Goal: Task Accomplishment & Management: Manage account settings

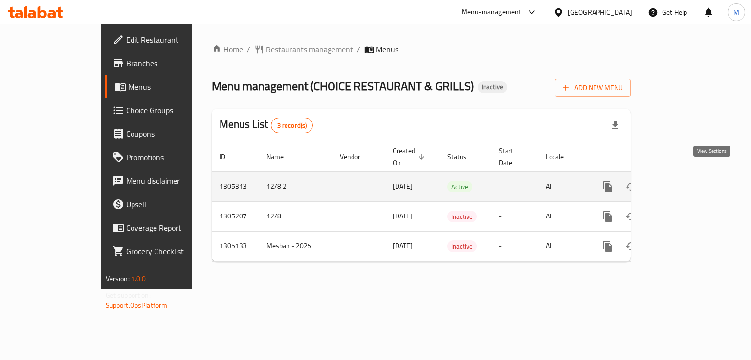
click at [684, 181] on icon "enhanced table" at bounding box center [679, 187] width 12 height 12
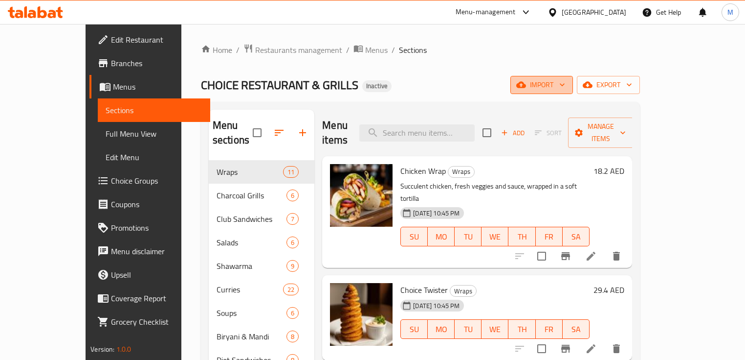
click at [565, 84] on icon "button" at bounding box center [562, 85] width 5 height 3
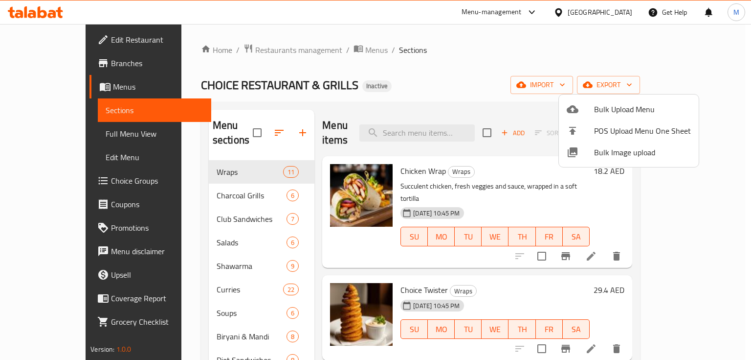
click at [621, 151] on span "Bulk Image upload" at bounding box center [642, 152] width 97 height 12
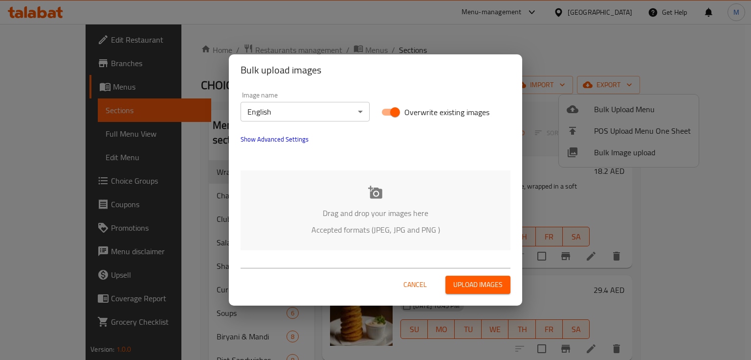
click at [400, 114] on input "Overwrite existing images" at bounding box center [395, 112] width 56 height 19
checkbox input "false"
click at [405, 189] on div "Drag and drop your images here Accepted formats (JPEG, JPG and PNG )" at bounding box center [376, 210] width 270 height 80
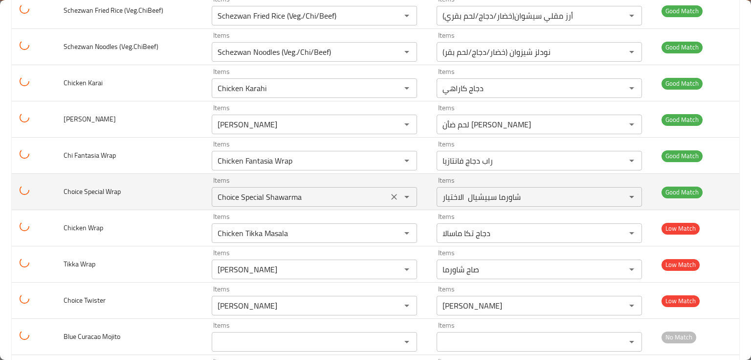
scroll to position [4106, 0]
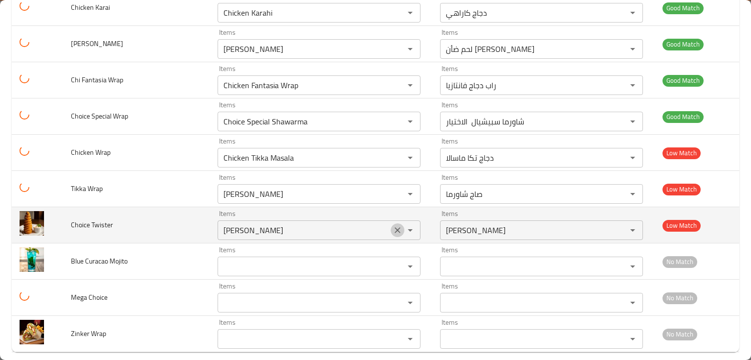
click at [393, 225] on icon "Clear" at bounding box center [398, 230] width 10 height 10
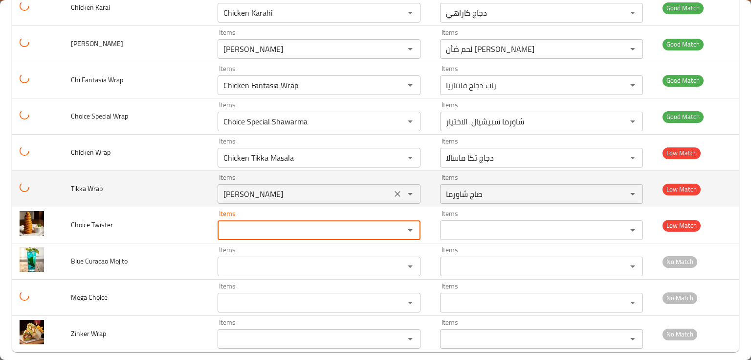
click at [323, 187] on Wrap "Saj Shawarma" at bounding box center [305, 194] width 168 height 14
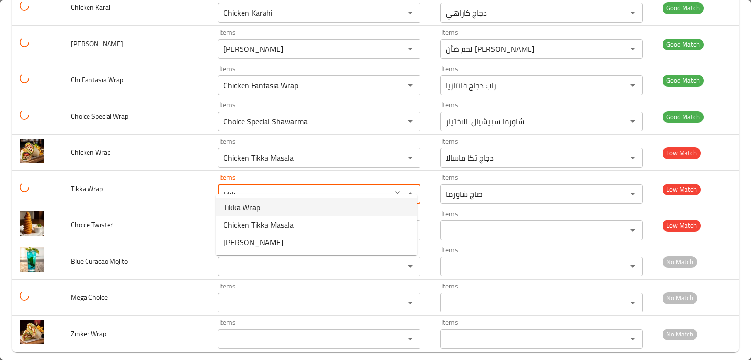
click at [248, 205] on span "Tikka Wrap" at bounding box center [242, 207] width 37 height 12
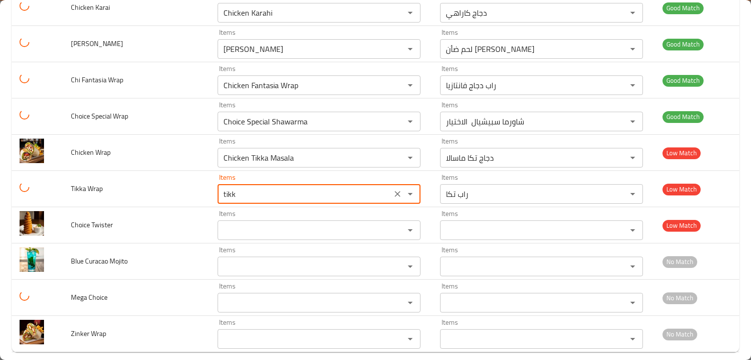
type Wrap "Tikka Wrap"
type Wrap-ar "راب تكا"
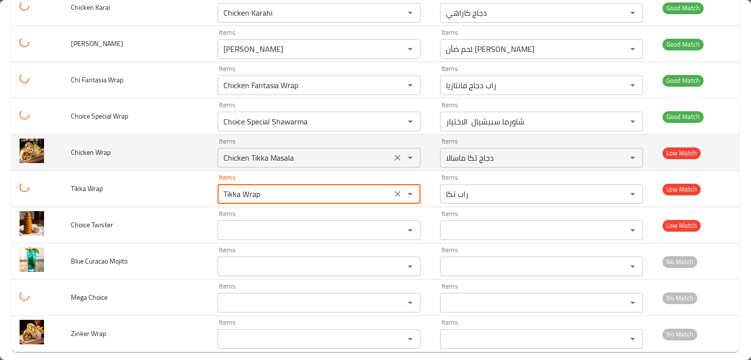
type Wrap "Tikka Wrap"
click at [313, 151] on Wrap "Chicken Tikka Masala" at bounding box center [305, 158] width 168 height 14
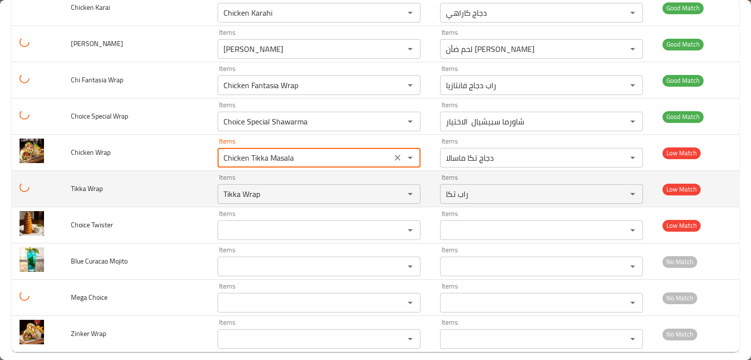
drag, startPoint x: 107, startPoint y: 180, endPoint x: 85, endPoint y: 179, distance: 22.5
click at [68, 180] on td "Tikka Wrap" at bounding box center [136, 189] width 147 height 36
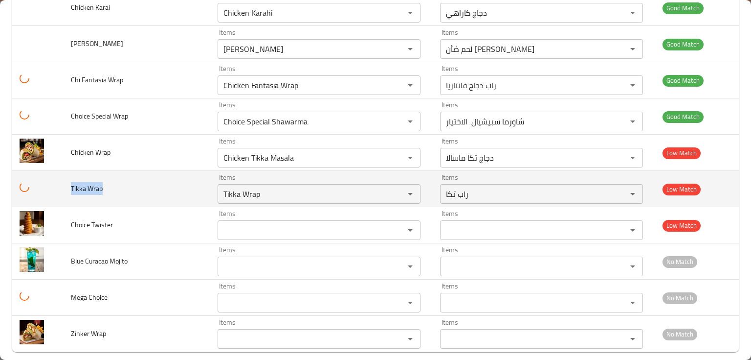
copy span "Tikka Wrap"
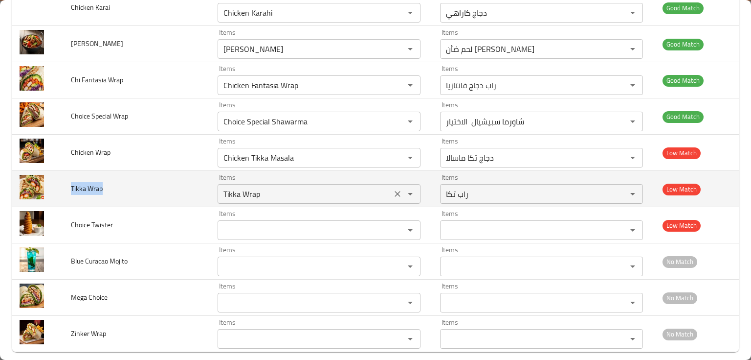
click at [396, 189] on icon "Clear" at bounding box center [398, 194] width 10 height 10
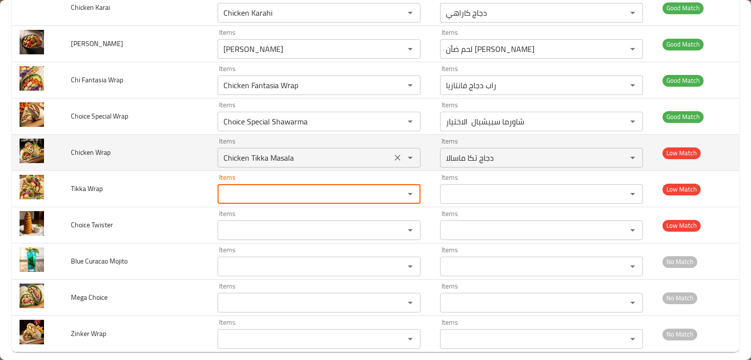
click at [400, 151] on button "Clear" at bounding box center [398, 158] width 14 height 14
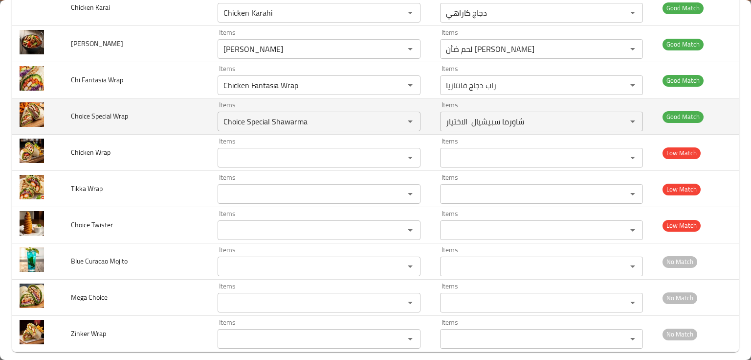
click at [153, 117] on td "Choice Special Wrap" at bounding box center [136, 116] width 147 height 36
click at [367, 114] on Wrap "Choice Special Shawarma" at bounding box center [305, 121] width 168 height 14
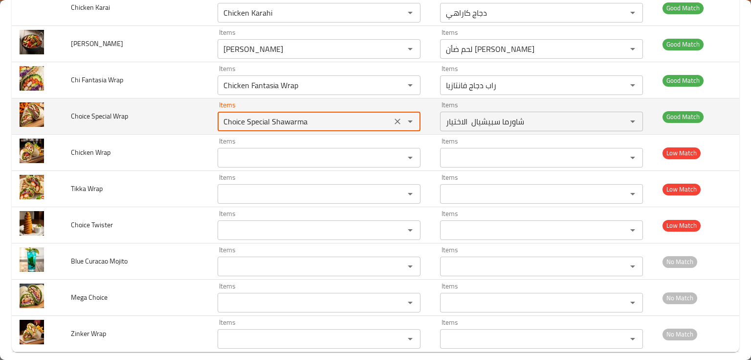
click at [316, 114] on Wrap "Choice Special Shawarma" at bounding box center [305, 121] width 168 height 14
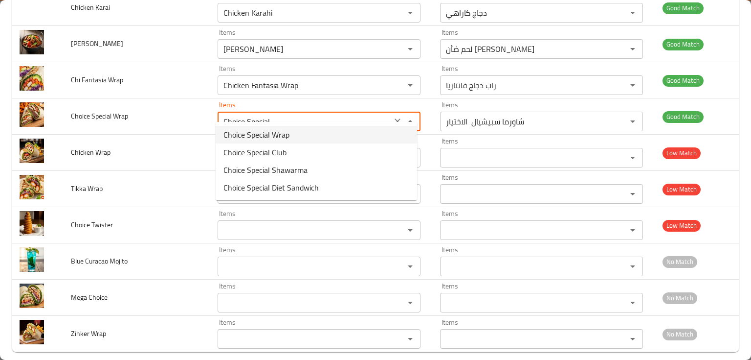
click at [282, 133] on span "Choice Special Wrap" at bounding box center [257, 135] width 66 height 12
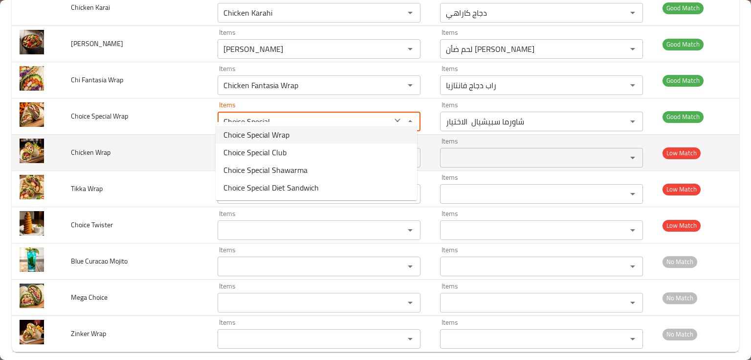
type Wrap "Choice Special Wrap"
type Wrap-ar "راب تشويس الاختيار"
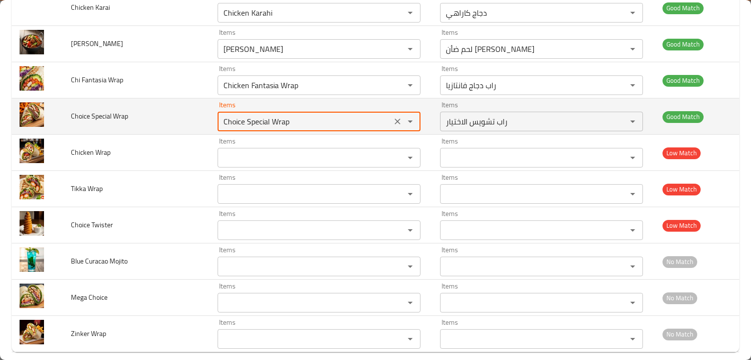
drag, startPoint x: 288, startPoint y: 112, endPoint x: 111, endPoint y: 112, distance: 177.1
click at [111, 112] on tr "Choice Special Wrap Items Choice Special Wrap Items Items راب تشويس الاختيار It…" at bounding box center [376, 116] width 728 height 36
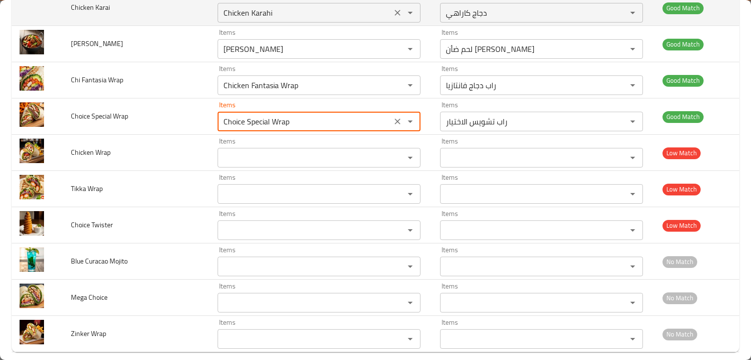
type Wrap "Choice Special Wrap"
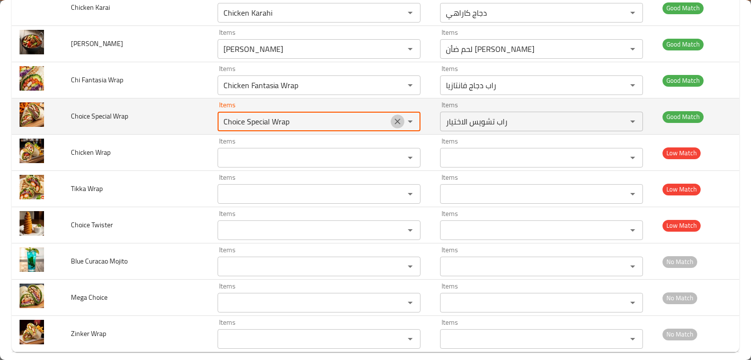
click at [395, 118] on icon "Clear" at bounding box center [398, 121] width 6 height 6
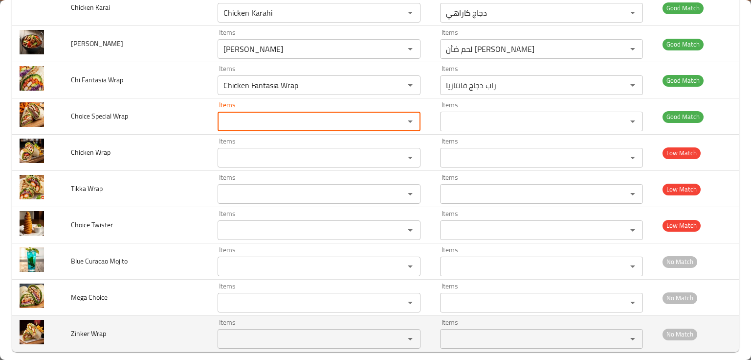
click at [255, 332] on Wrap "Items" at bounding box center [305, 339] width 168 height 14
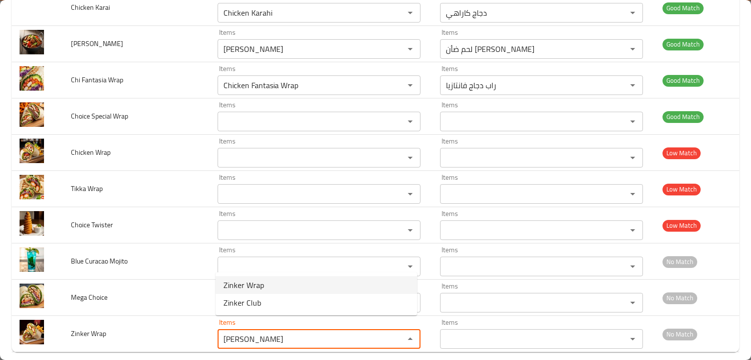
click at [240, 291] on span "Zinker Wrap" at bounding box center [244, 285] width 41 height 12
type Wrap "Zinker Wrap"
type Wrap-ar "راب زنجر"
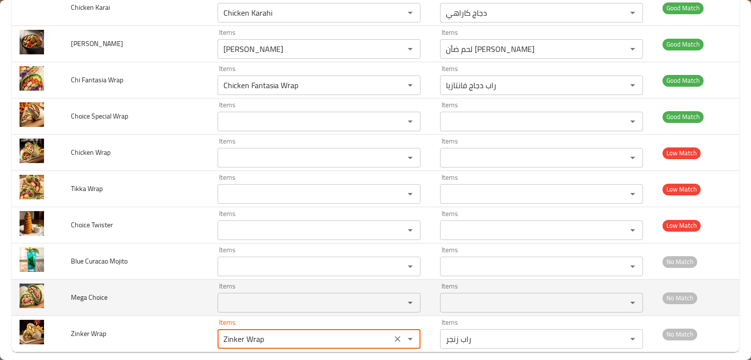
type Wrap "Zinker Wrap"
click at [245, 295] on Choice "Items" at bounding box center [305, 302] width 168 height 14
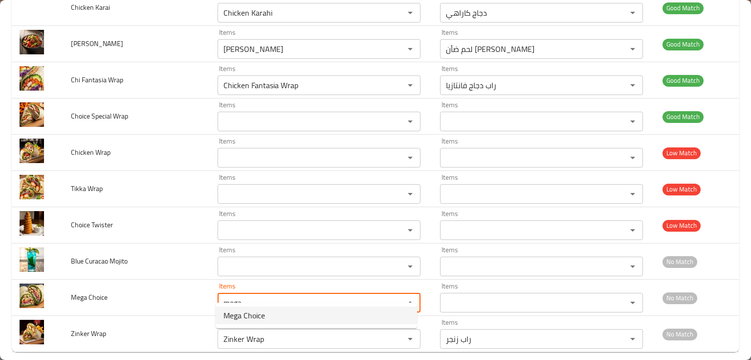
click at [250, 313] on span "Mega Choice" at bounding box center [245, 315] width 42 height 12
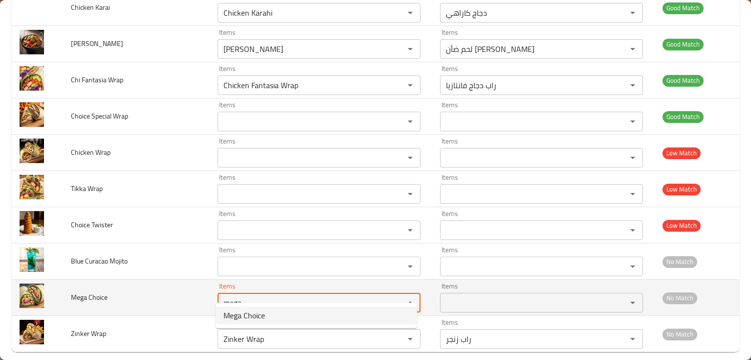
type Choice "Mega Choice"
type Choice-ar "الأختيار ميجا"
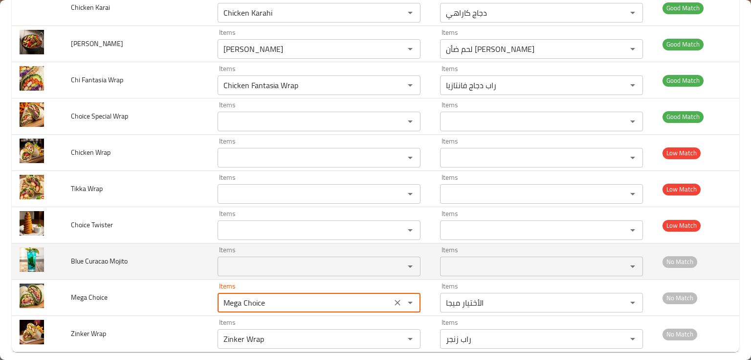
type Choice "Mega Choice"
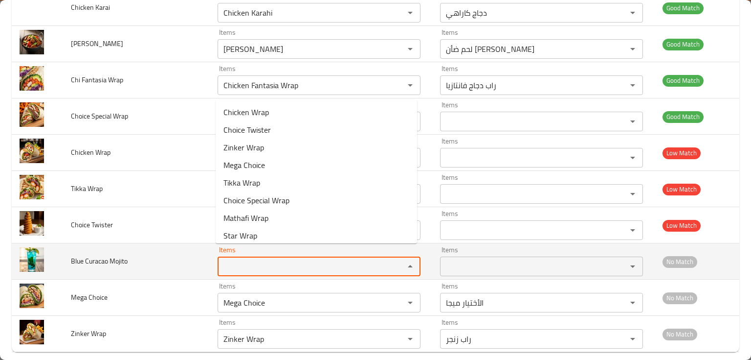
click at [266, 259] on Mojito "Items" at bounding box center [305, 266] width 168 height 14
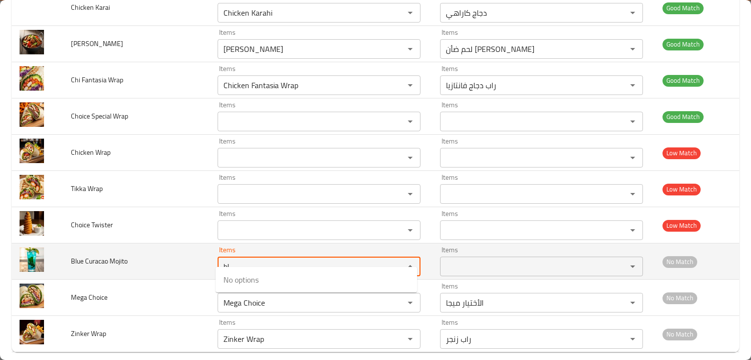
type Mojito "b"
type Mojito "moji"
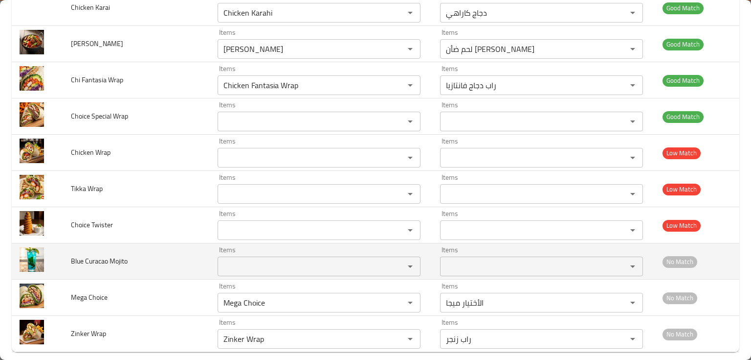
click at [156, 243] on td "Blue Curacao Mojito" at bounding box center [136, 261] width 147 height 36
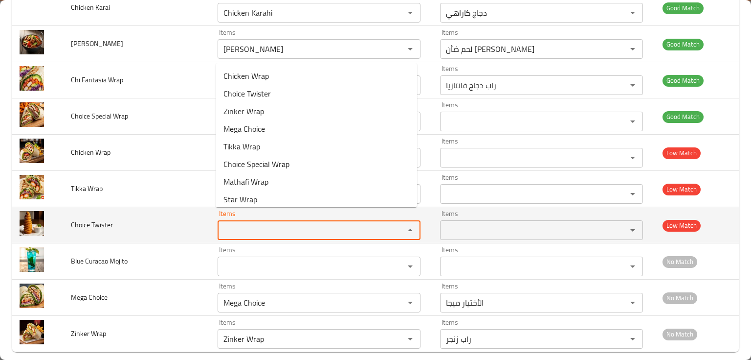
click at [235, 223] on Twister "Items" at bounding box center [305, 230] width 168 height 14
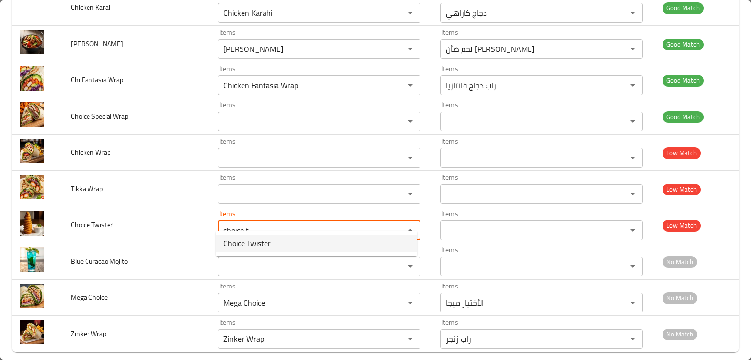
click at [256, 245] on span "Choice Twister" at bounding box center [247, 243] width 47 height 12
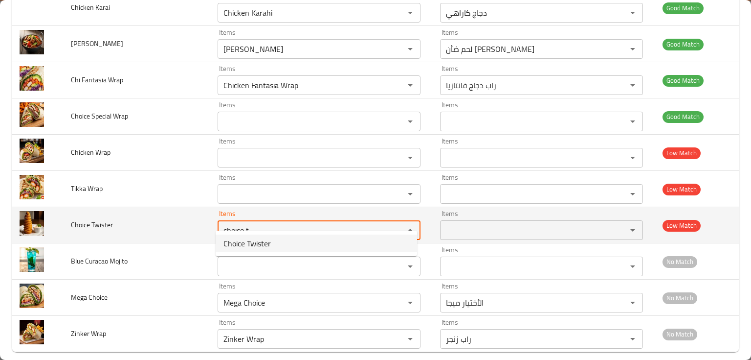
type Twister "Choice Twister"
type Twister-ar "تويستر الأختيار"
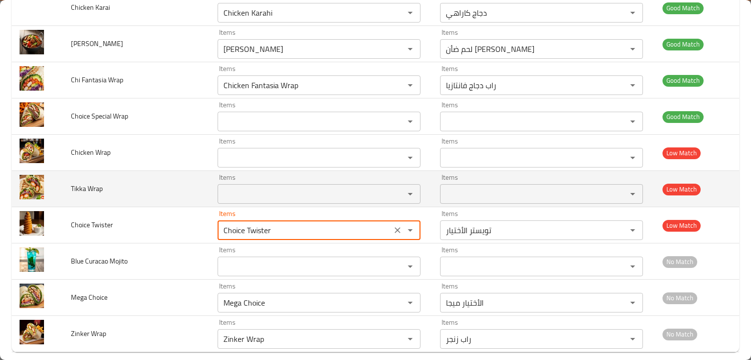
type Twister "Choice Twister"
click at [253, 187] on Wrap "Items" at bounding box center [305, 194] width 168 height 14
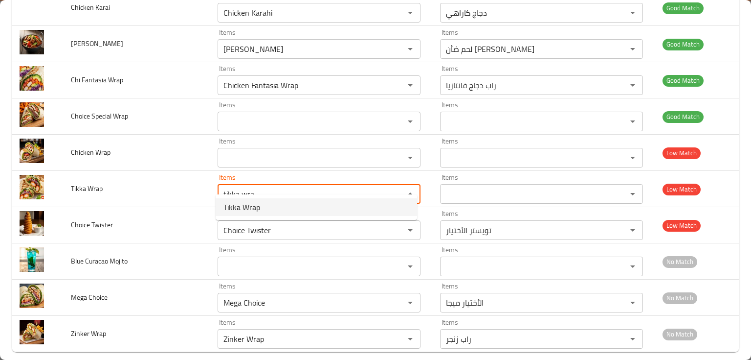
click at [245, 204] on span "Tikka Wrap" at bounding box center [242, 207] width 37 height 12
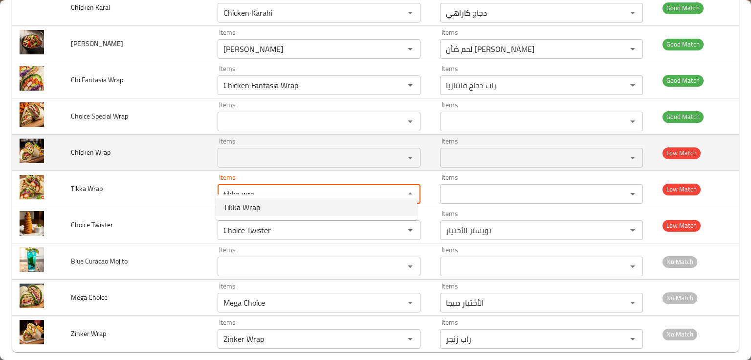
type Wrap "Tikka Wrap"
type Wrap-ar "راب تكا"
type Wrap "Tikka Wrap"
click at [254, 151] on Wrap "Items" at bounding box center [305, 158] width 168 height 14
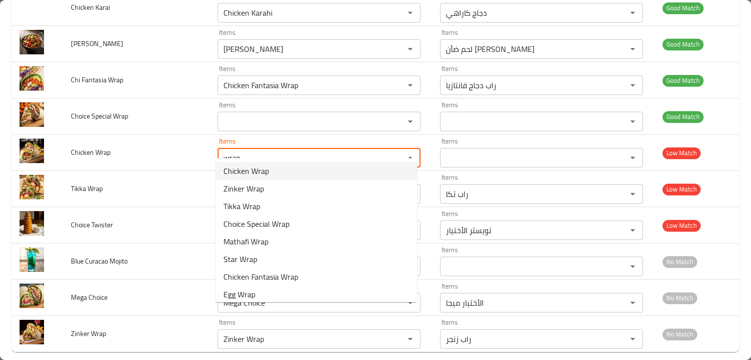
click at [244, 165] on span "Chicken Wrap" at bounding box center [246, 171] width 45 height 12
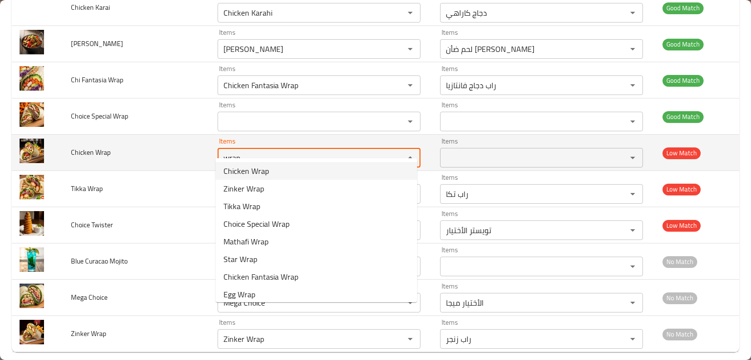
type Wrap "Chicken Wrap"
type Wrap-ar "راب دجاج"
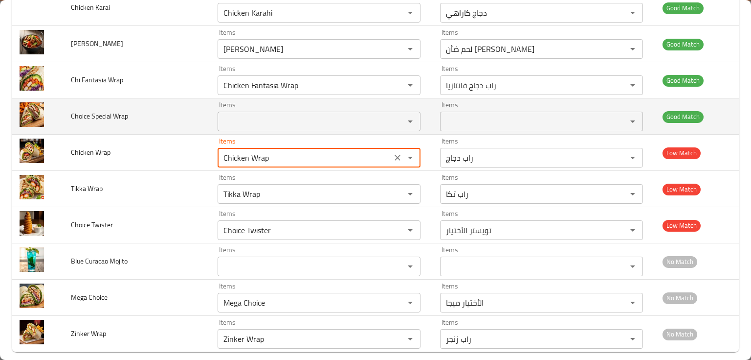
type Wrap "Chicken Wrap"
click at [248, 114] on Wrap "Items" at bounding box center [305, 121] width 168 height 14
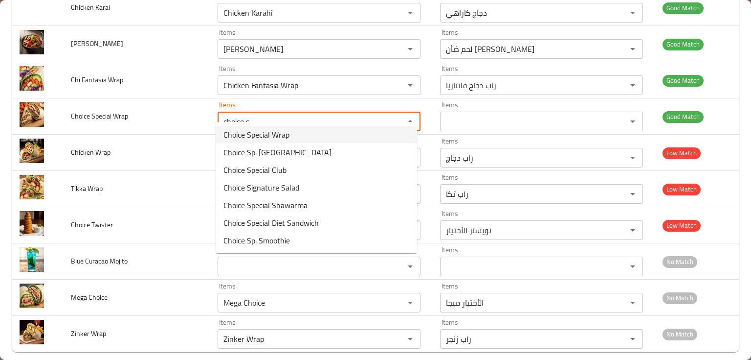
click at [271, 132] on span "Choice Special Wrap" at bounding box center [257, 135] width 66 height 12
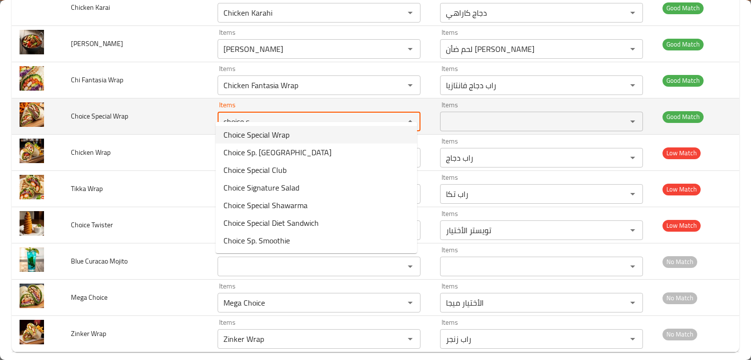
type Wrap "Choice Special Wrap"
type Wrap-ar "راب تشويس الاختيار"
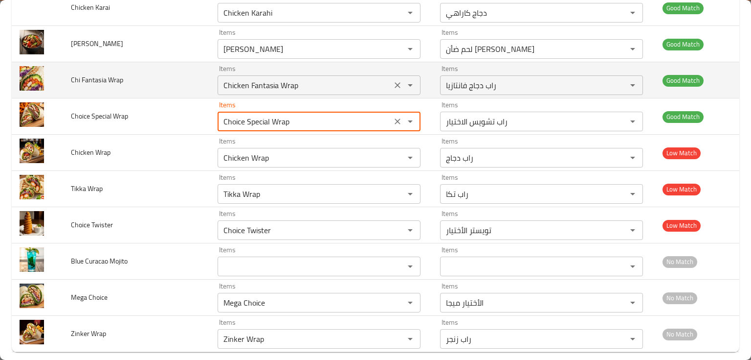
type Wrap "Choice Special Wrap"
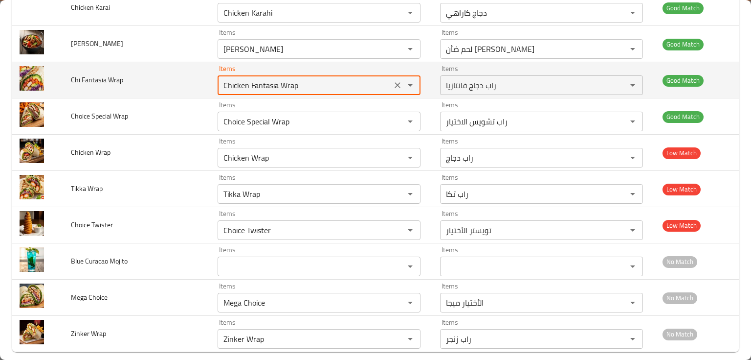
click at [304, 78] on Wrap "Chicken Fantasia Wrap" at bounding box center [305, 85] width 168 height 14
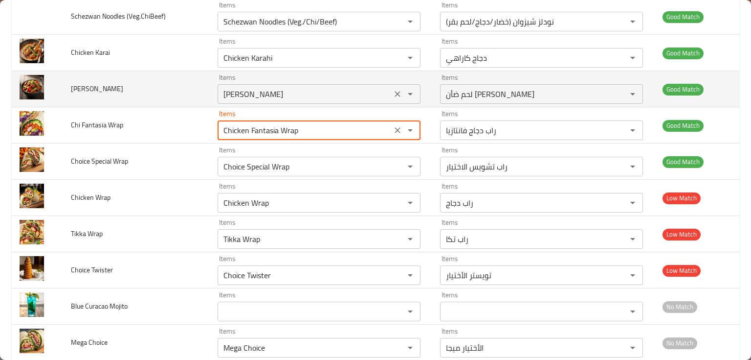
scroll to position [3988, 0]
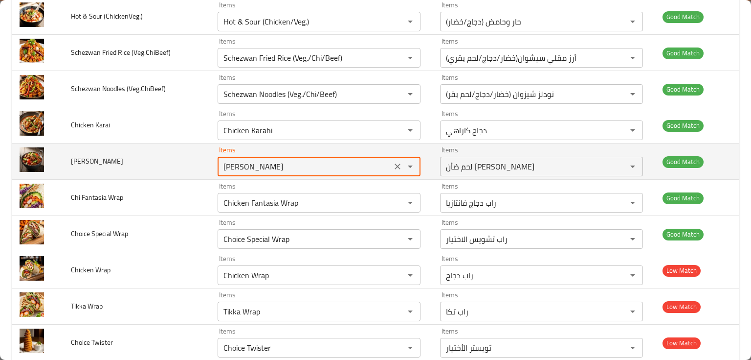
click at [295, 159] on Karai "[PERSON_NAME]" at bounding box center [305, 166] width 168 height 14
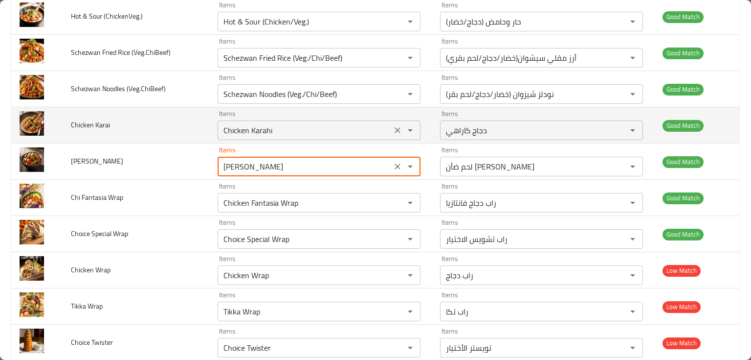
click at [295, 110] on div "Items Chicken Karahi Items" at bounding box center [319, 125] width 203 height 30
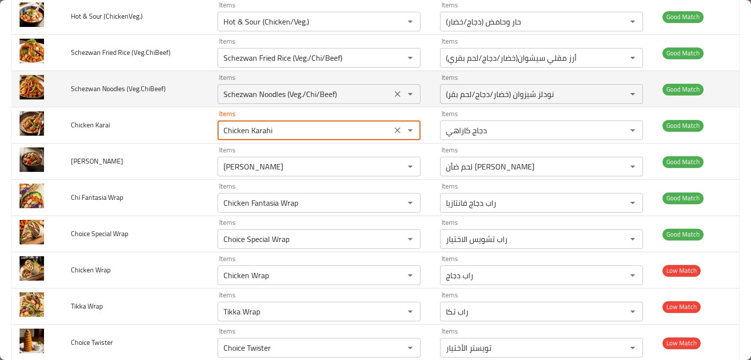
click at [348, 87] on \(Veg__ChiBeef\) "Schezwan Noodles (Veg./Chi/Beef)" at bounding box center [305, 94] width 168 height 14
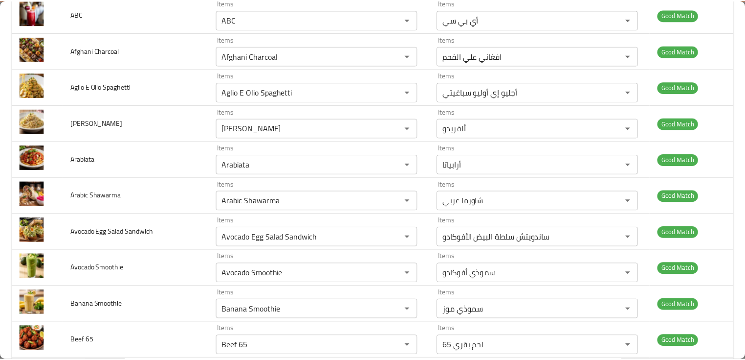
scroll to position [0, 0]
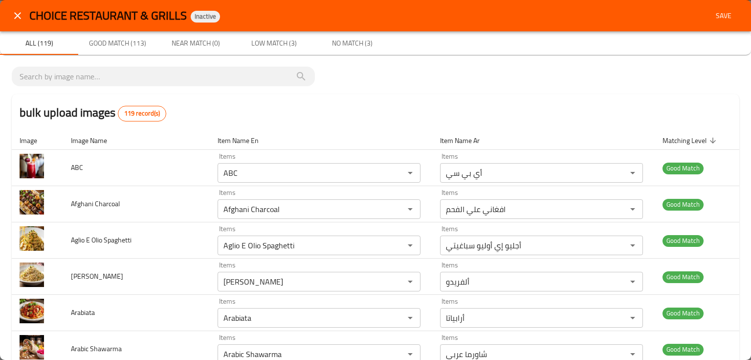
click at [718, 17] on span "Save" at bounding box center [723, 16] width 23 height 12
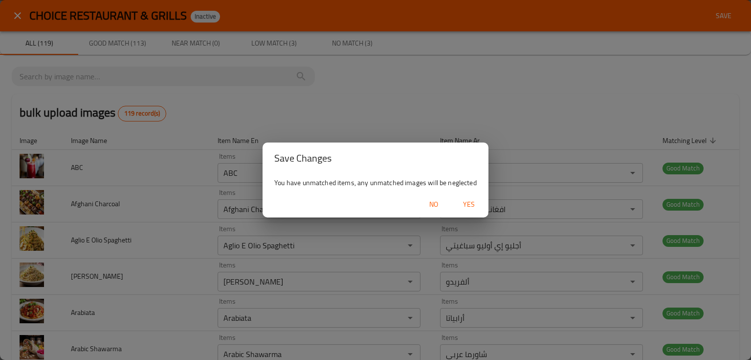
click at [460, 206] on span "Yes" at bounding box center [468, 204] width 23 height 12
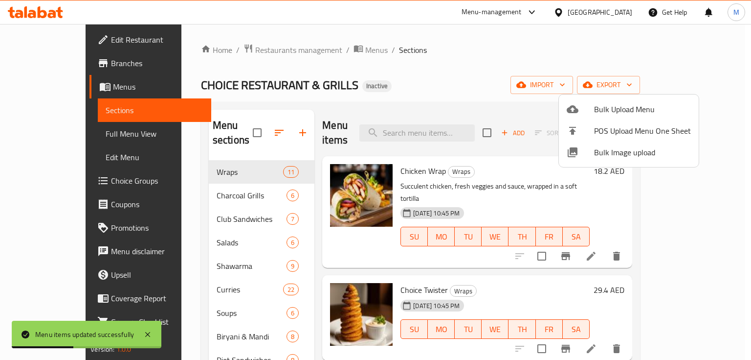
click at [188, 184] on div at bounding box center [375, 180] width 751 height 360
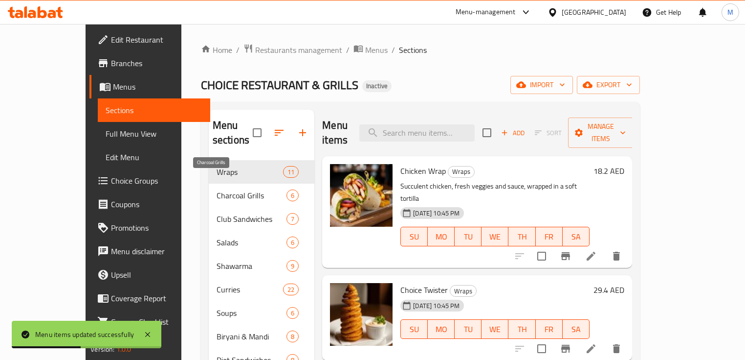
click at [217, 189] on span "Charcoal Grills" at bounding box center [252, 195] width 70 height 12
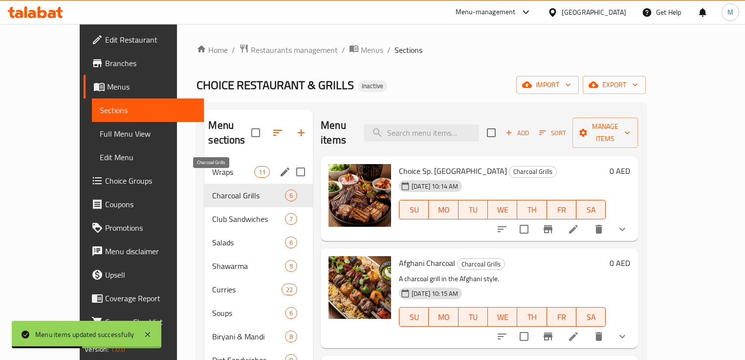
click at [212, 166] on span "Wraps" at bounding box center [233, 172] width 42 height 12
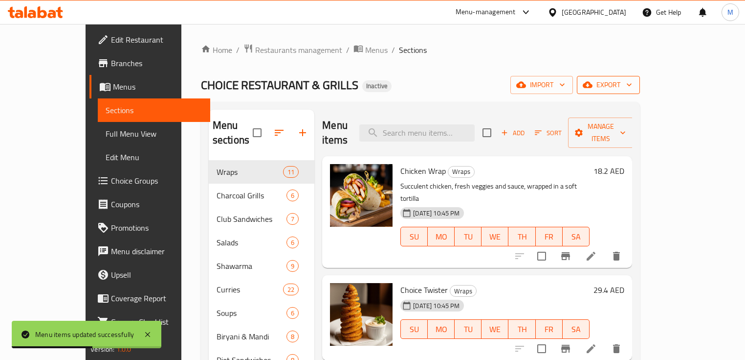
click at [632, 84] on span "export" at bounding box center [608, 85] width 47 height 12
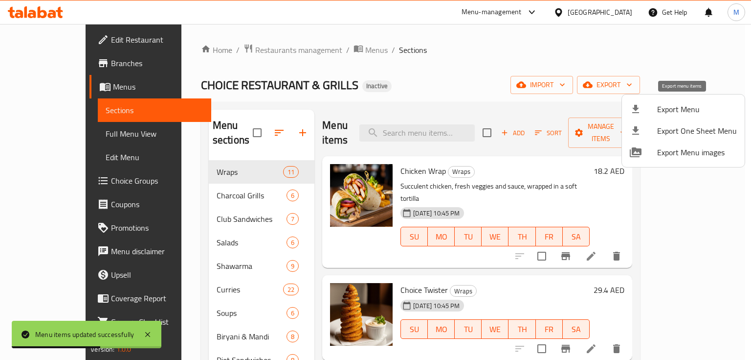
click at [682, 112] on span "Export Menu" at bounding box center [697, 109] width 80 height 12
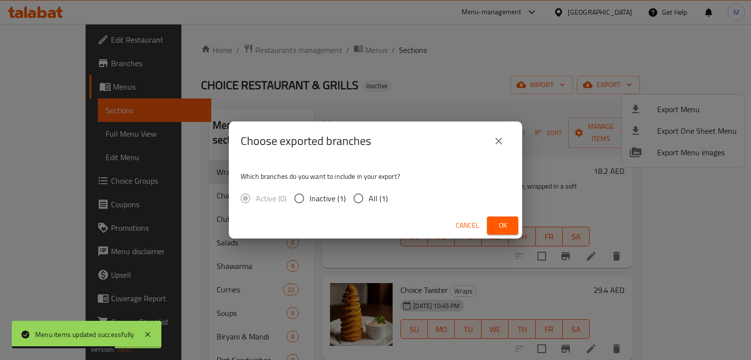
click at [369, 196] on span "All (1)" at bounding box center [378, 198] width 19 height 12
click at [369, 196] on input "All (1)" at bounding box center [358, 198] width 21 height 21
radio input "true"
click at [507, 224] on span "Ok" at bounding box center [503, 225] width 16 height 12
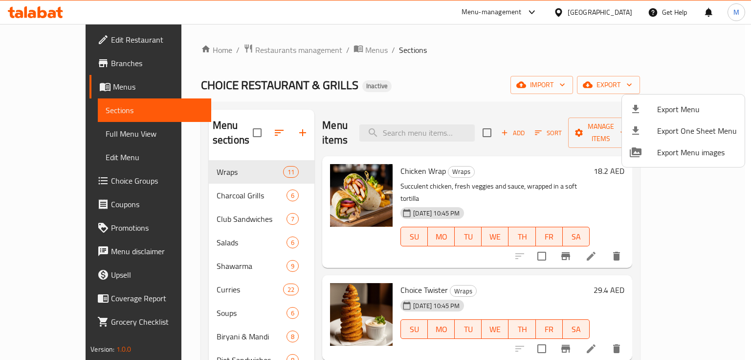
click at [451, 125] on div at bounding box center [375, 180] width 751 height 360
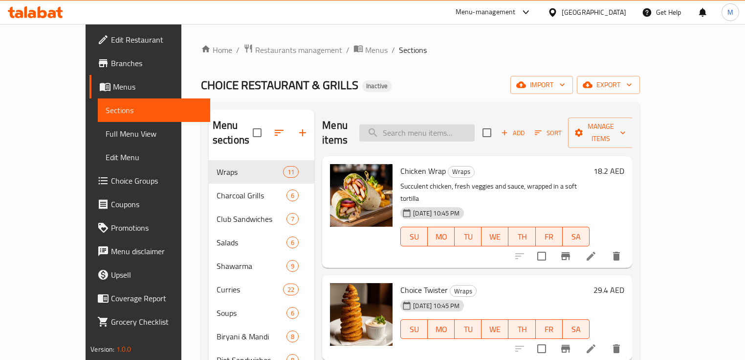
click at [451, 125] on input "search" at bounding box center [417, 132] width 115 height 17
paste input "Choice Special Shawarma"
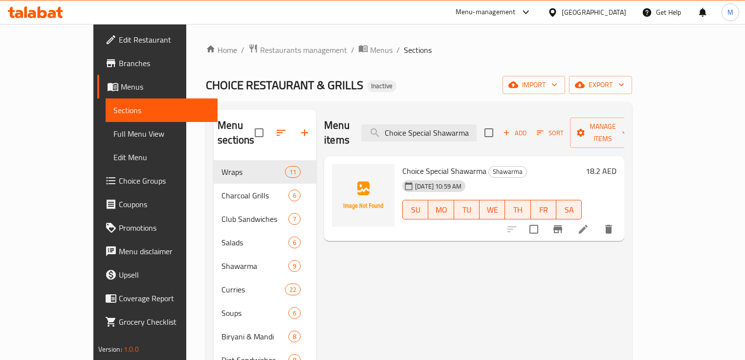
type input "Choice Special Shawarma"
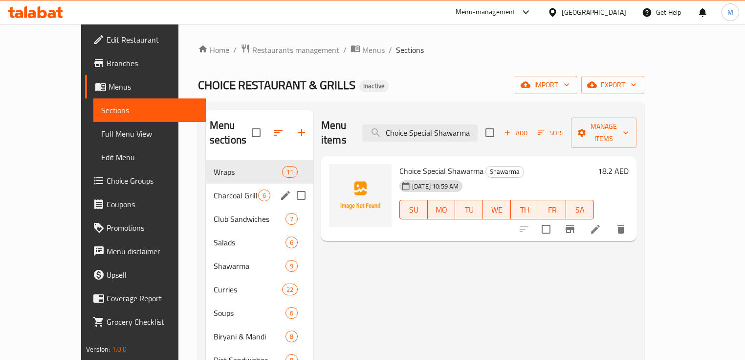
click at [214, 189] on span "Charcoal Grills" at bounding box center [236, 195] width 45 height 12
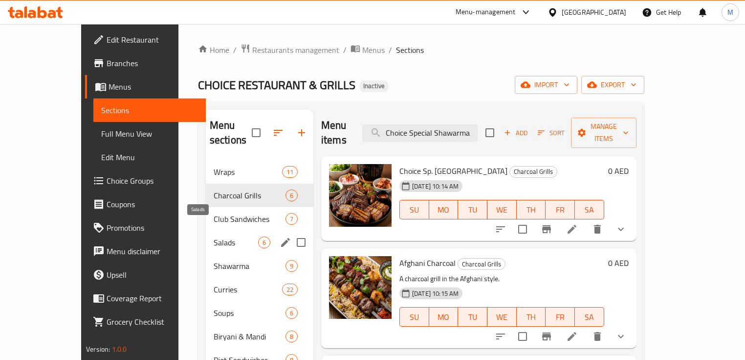
click at [214, 236] on span "Salads" at bounding box center [236, 242] width 45 height 12
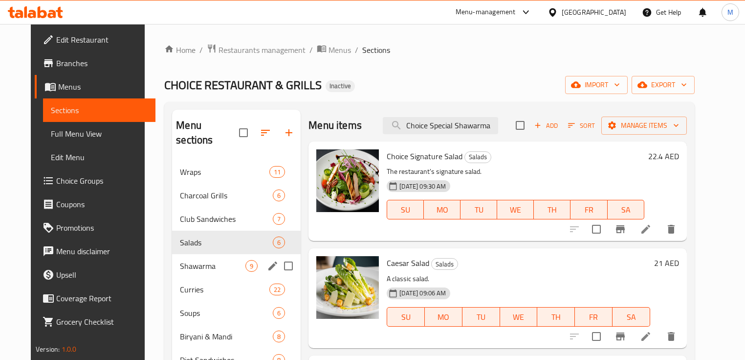
click at [190, 260] on span "Shawarma" at bounding box center [213, 266] width 66 height 12
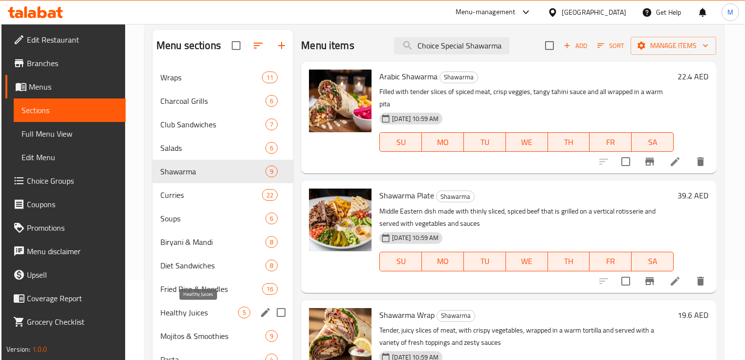
scroll to position [145, 0]
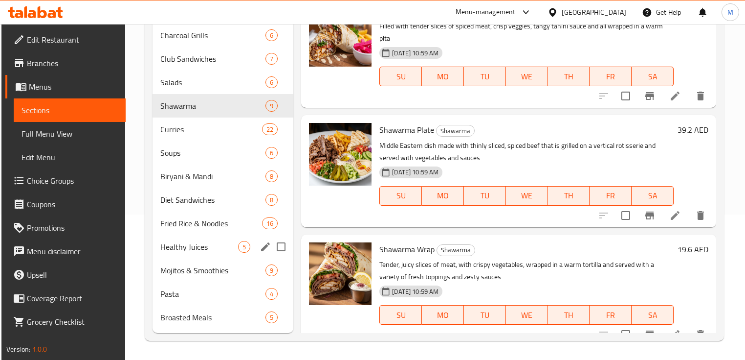
click at [191, 239] on div "Healthy Juices 5" at bounding box center [223, 246] width 141 height 23
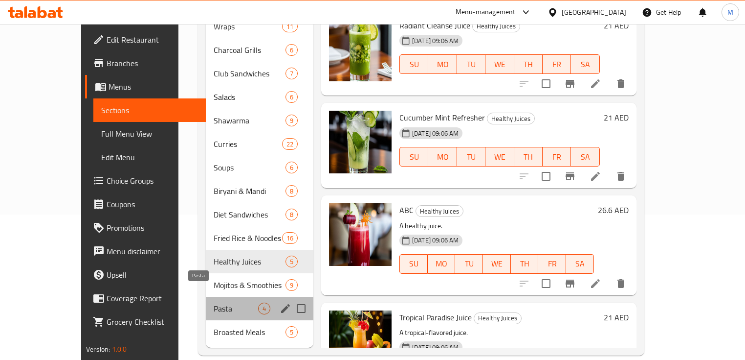
click at [214, 302] on span "Pasta" at bounding box center [236, 308] width 45 height 12
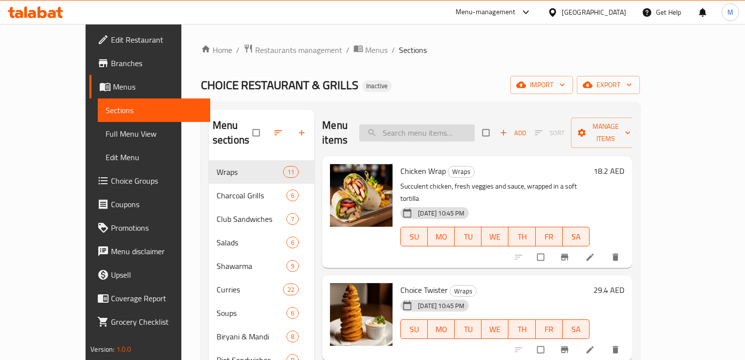
click at [423, 124] on input "search" at bounding box center [417, 132] width 115 height 17
paste input "Tikka Wrap"
type input "T"
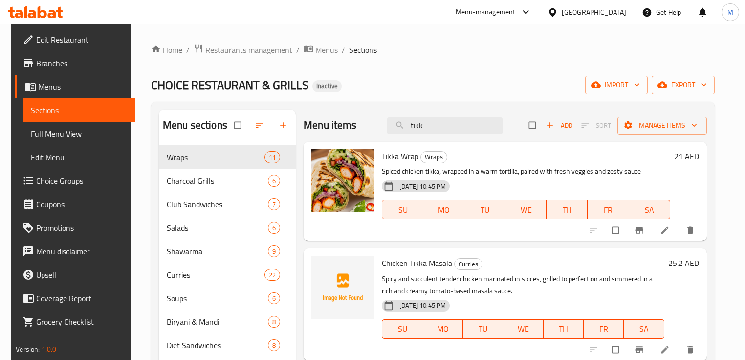
drag, startPoint x: 471, startPoint y: 127, endPoint x: 235, endPoint y: 122, distance: 235.8
click at [236, 122] on div "Menu sections Wraps 11 Charcoal Grills 6 Club Sandwiches 7 Salads 6 Shawarma 9 …" at bounding box center [433, 294] width 548 height 368
paste input "Choice Special Wrap"
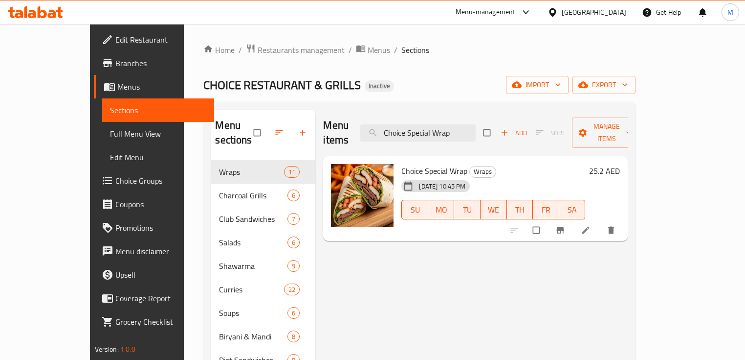
type input "Choice Special Wrap"
click at [368, 49] on span "Menus" at bounding box center [379, 50] width 23 height 12
